Goal: Communication & Community: Answer question/provide support

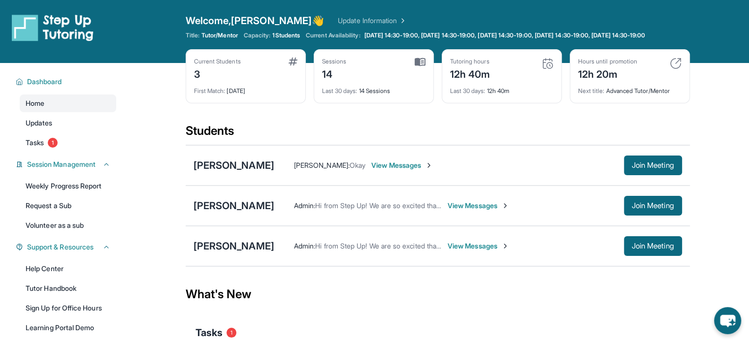
click at [409, 170] on span "View Messages" at bounding box center [402, 166] width 62 height 10
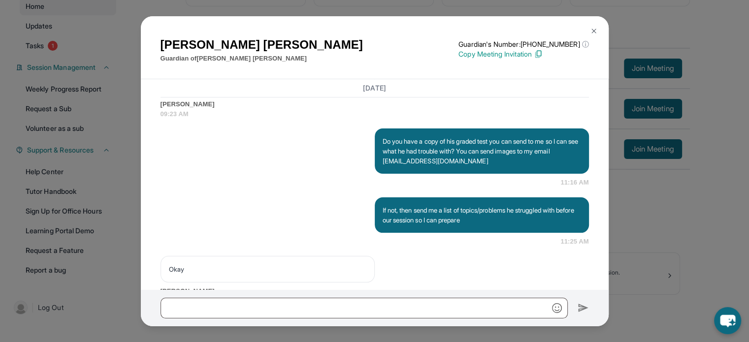
scroll to position [4790, 0]
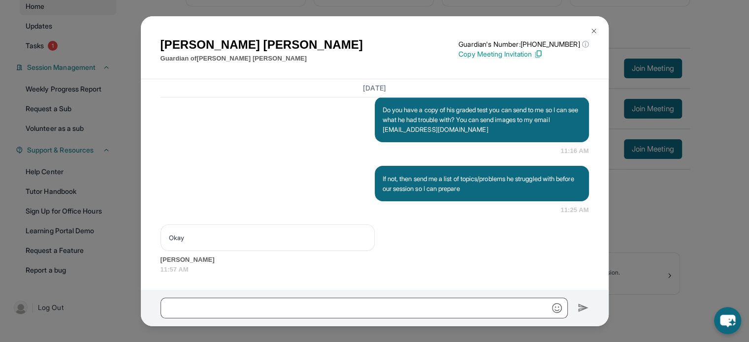
click at [732, 254] on div "[PERSON_NAME] Guardian of [PERSON_NAME] Guardian's Number: [PHONE_NUMBER] ⓘ Thi…" at bounding box center [374, 171] width 749 height 342
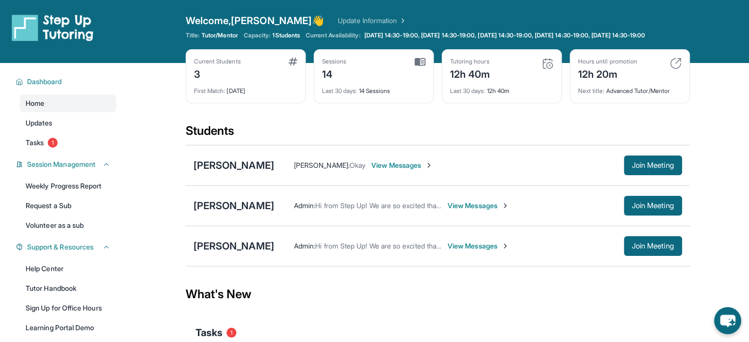
click at [414, 170] on span "View Messages" at bounding box center [402, 166] width 62 height 10
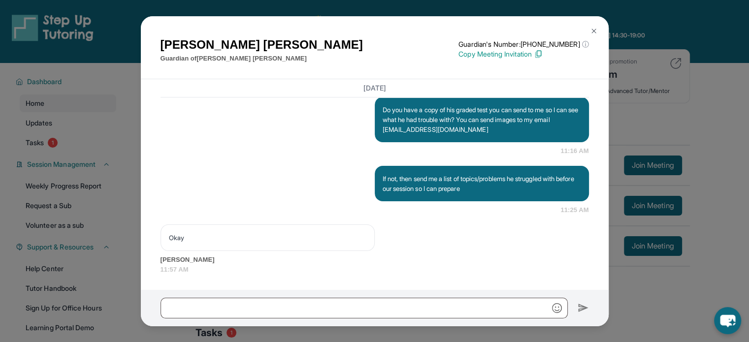
scroll to position [4790, 0]
click at [665, 143] on div "[PERSON_NAME] Guardian of [PERSON_NAME] Guardian's Number: [PHONE_NUMBER] ⓘ Thi…" at bounding box center [374, 171] width 749 height 342
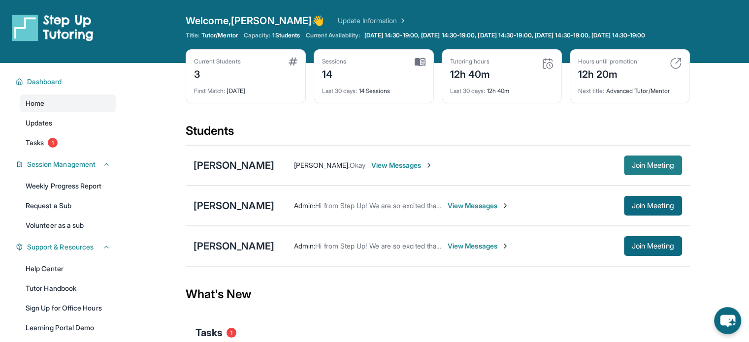
click at [650, 168] on span "Join Meeting" at bounding box center [653, 166] width 42 height 6
click at [666, 168] on span "Join Meeting" at bounding box center [653, 166] width 42 height 6
click at [407, 170] on span "View Messages" at bounding box center [402, 166] width 62 height 10
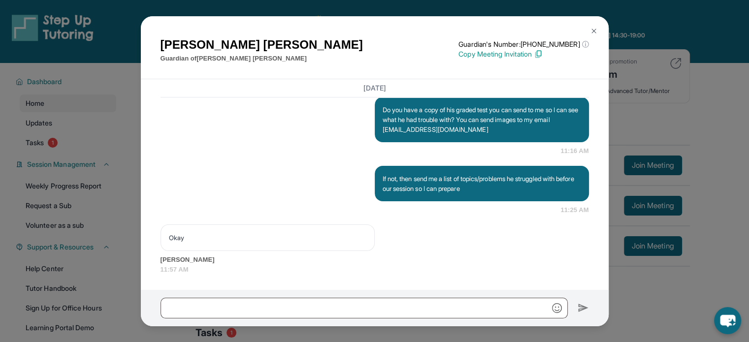
click at [701, 220] on div "[PERSON_NAME] Guardian of [PERSON_NAME] Guardian's Number: [PHONE_NUMBER] ⓘ Thi…" at bounding box center [374, 171] width 749 height 342
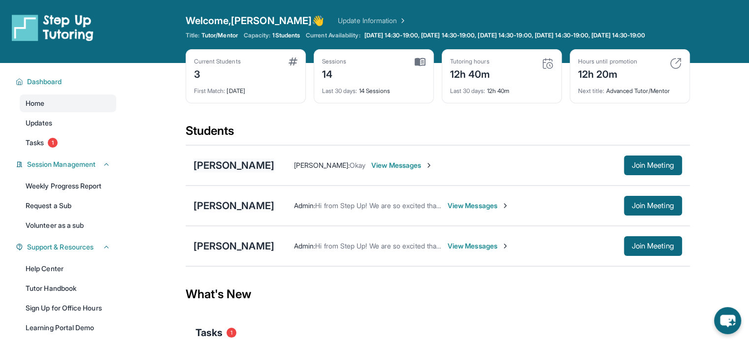
click at [260, 172] on div "[PERSON_NAME]" at bounding box center [234, 166] width 81 height 14
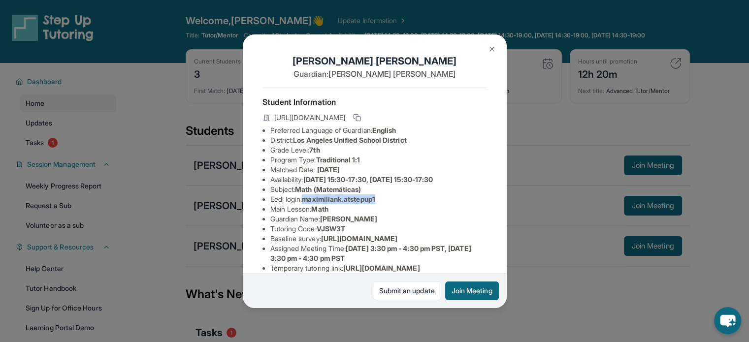
drag, startPoint x: 392, startPoint y: 204, endPoint x: 309, endPoint y: 210, distance: 82.4
click at [309, 204] on li "Eedi login : [PERSON_NAME].atstepup1" at bounding box center [378, 200] width 217 height 10
copy span "maximiliank.atstepup1"
